Goal: Information Seeking & Learning: Learn about a topic

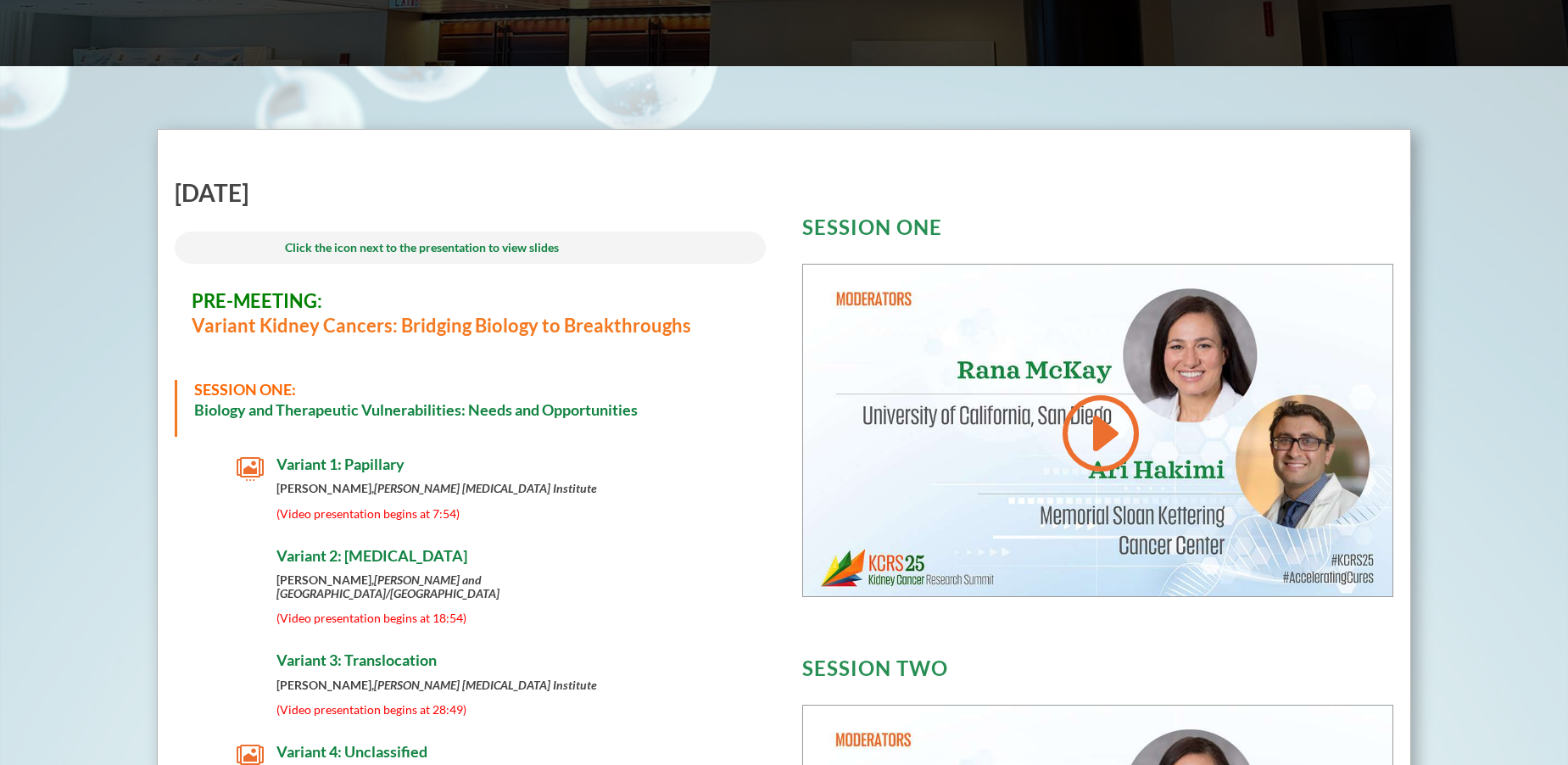
scroll to position [539, 0]
click at [406, 551] on span "Variant 2: [MEDICAL_DATA]" at bounding box center [371, 554] width 191 height 18
click at [313, 610] on span "(Video presentation begins at 18:54)" at bounding box center [371, 616] width 190 height 14
click at [252, 467] on span "" at bounding box center [250, 468] width 27 height 27
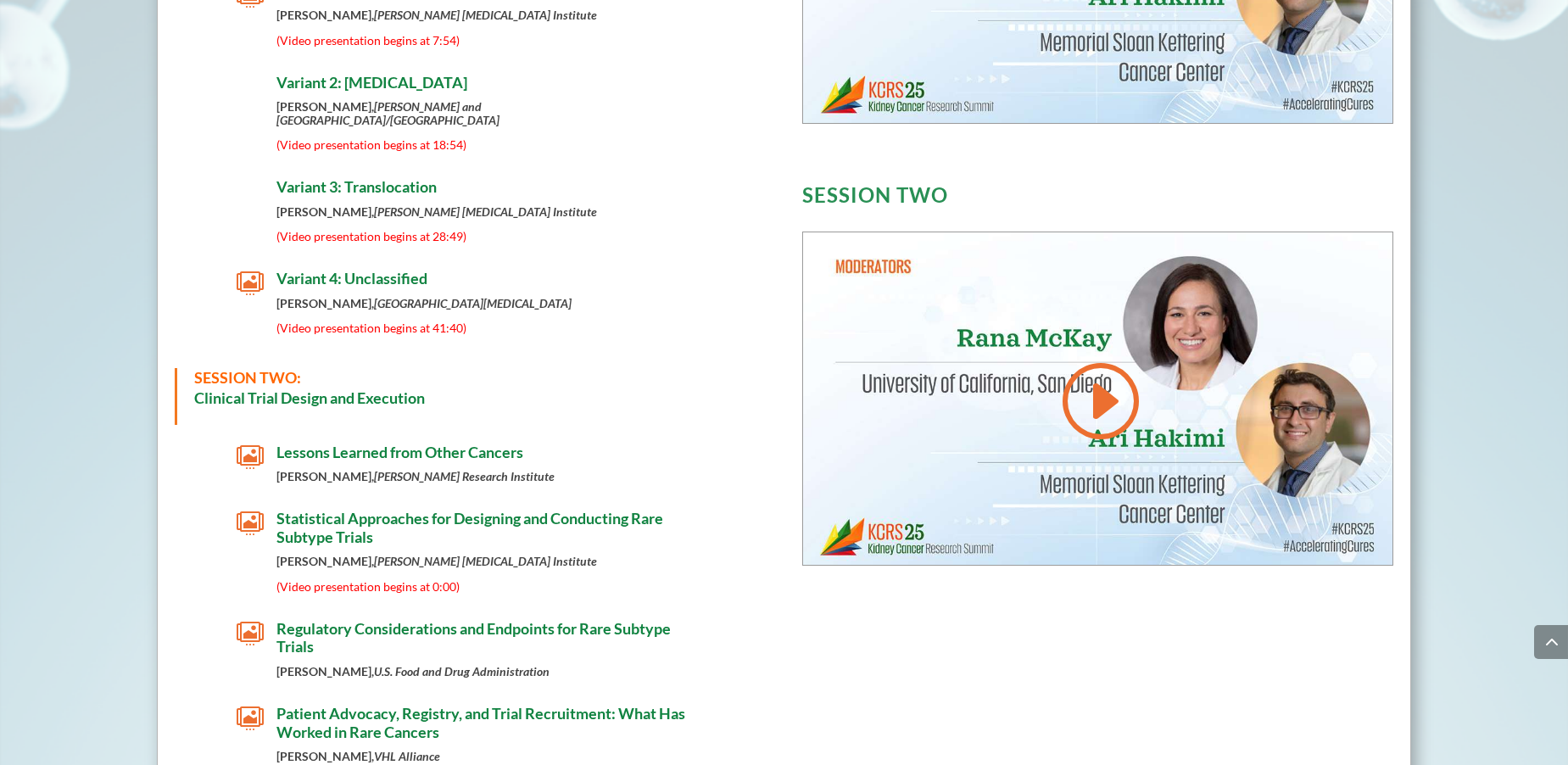
scroll to position [1013, 0]
click at [255, 509] on span "" at bounding box center [250, 522] width 27 height 27
